Goal: Transaction & Acquisition: Download file/media

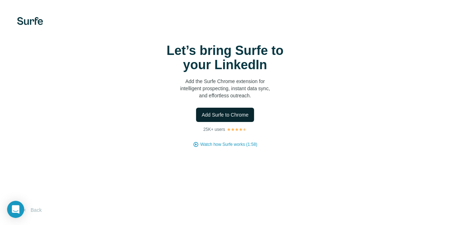
click at [196, 122] on button "Add Surfe to Chrome" at bounding box center [225, 115] width 58 height 14
